Goal: Find specific page/section: Find specific page/section

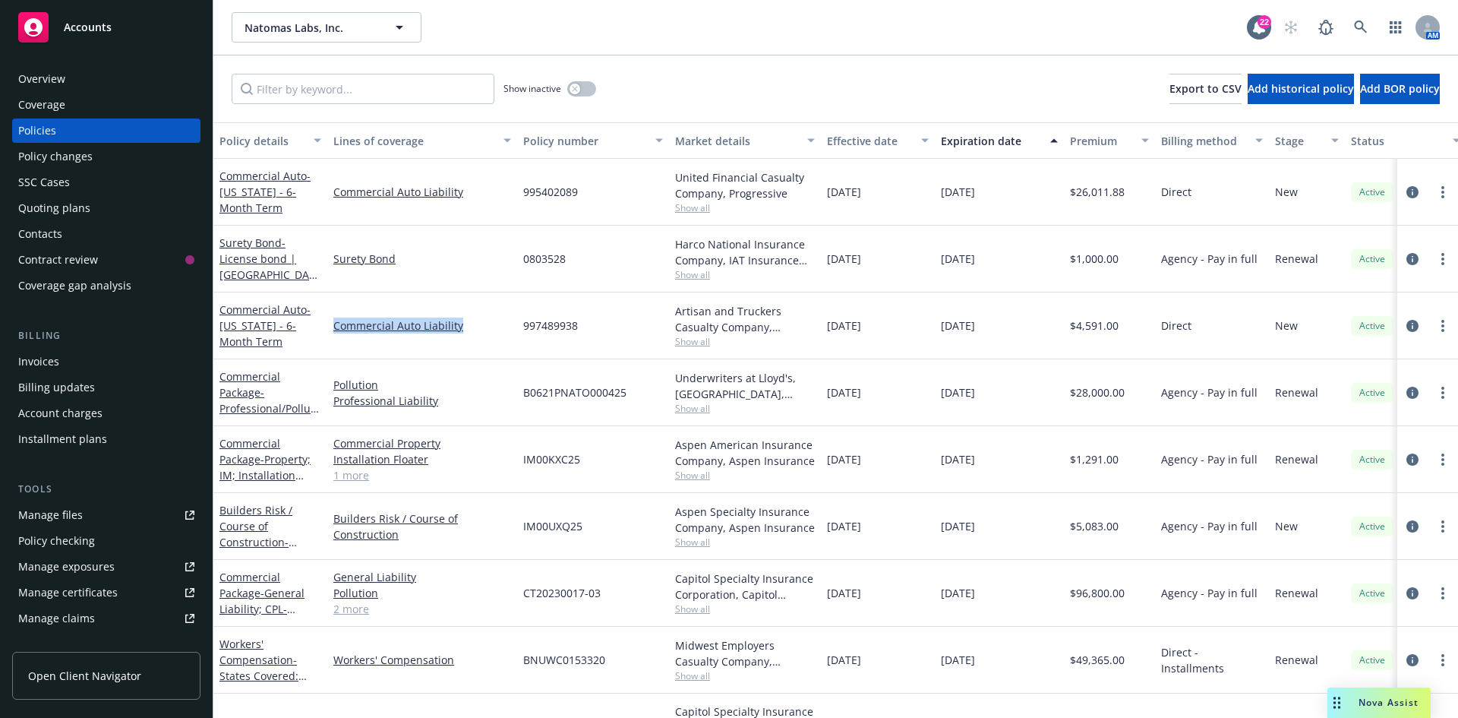
click at [77, 150] on div "Policy changes" at bounding box center [55, 156] width 74 height 24
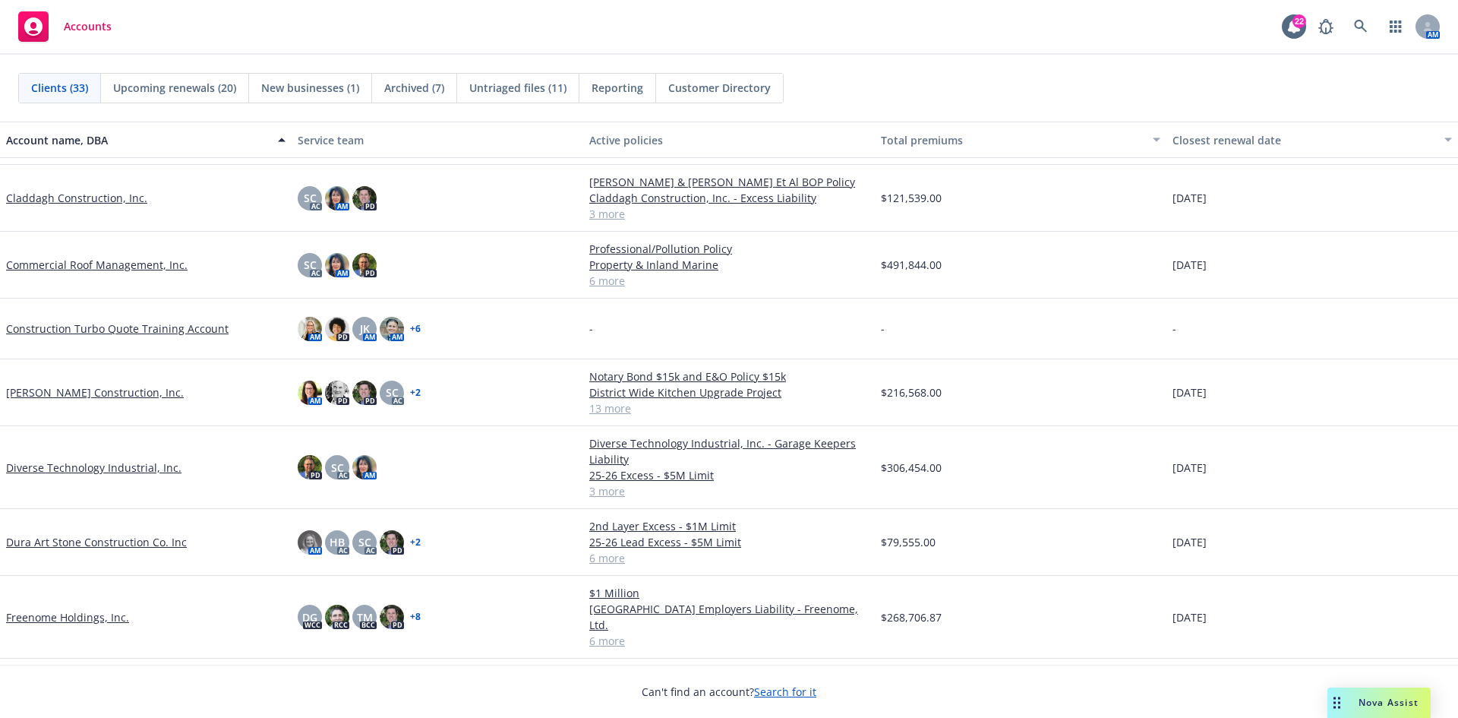
scroll to position [304, 0]
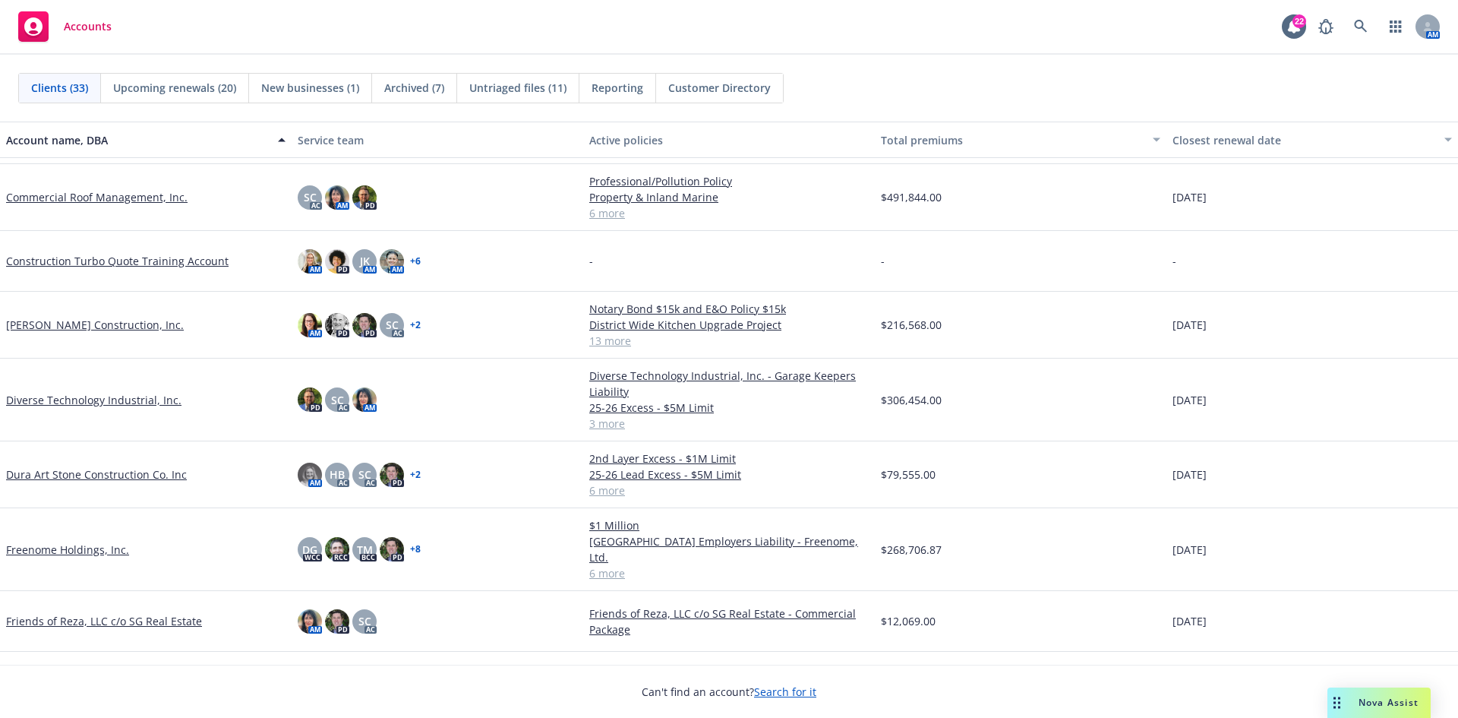
click at [58, 476] on link "Dura Art Stone Construction Co. Inc" at bounding box center [96, 474] width 181 height 16
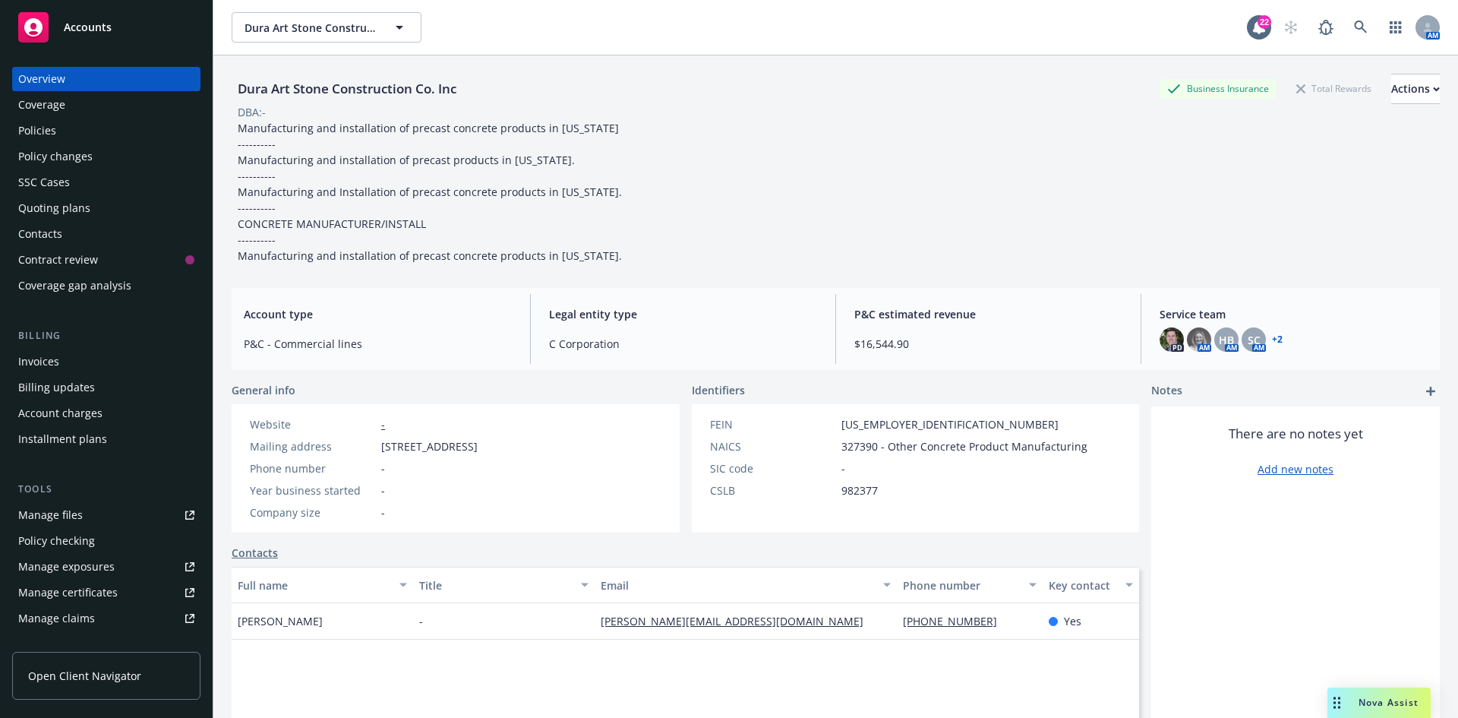
click at [69, 361] on div "Invoices" at bounding box center [106, 361] width 176 height 24
